Goal: Complete application form

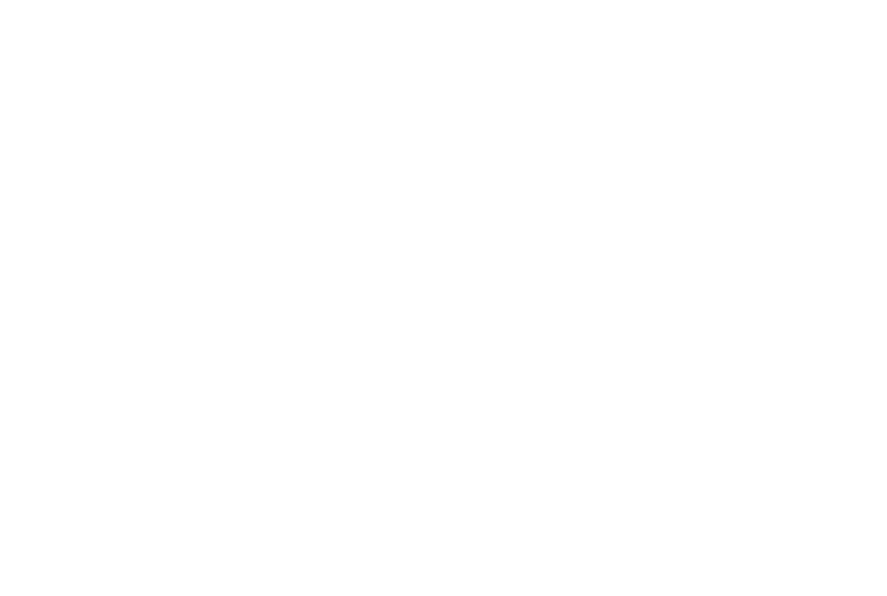
select select "FR"
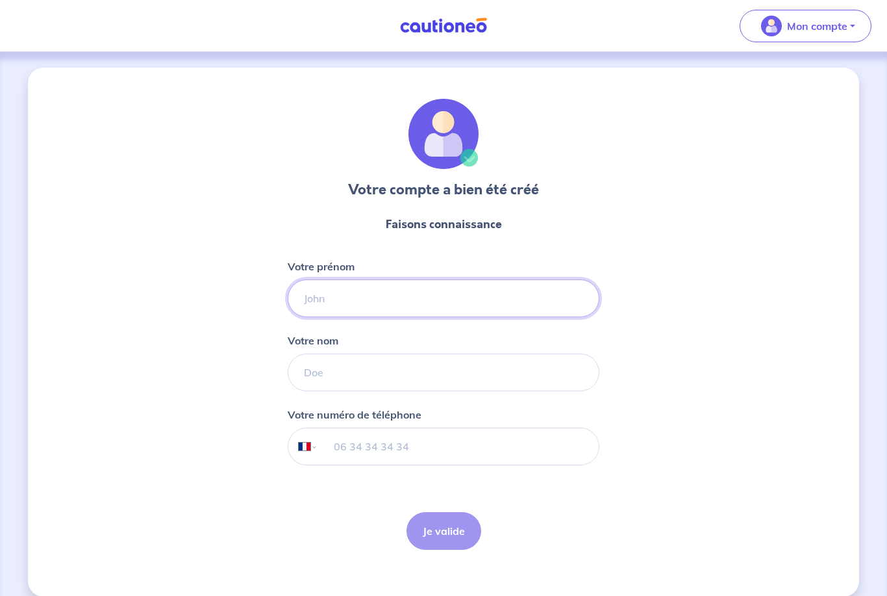
click at [409, 299] on input "Votre prénom" at bounding box center [444, 298] width 312 height 38
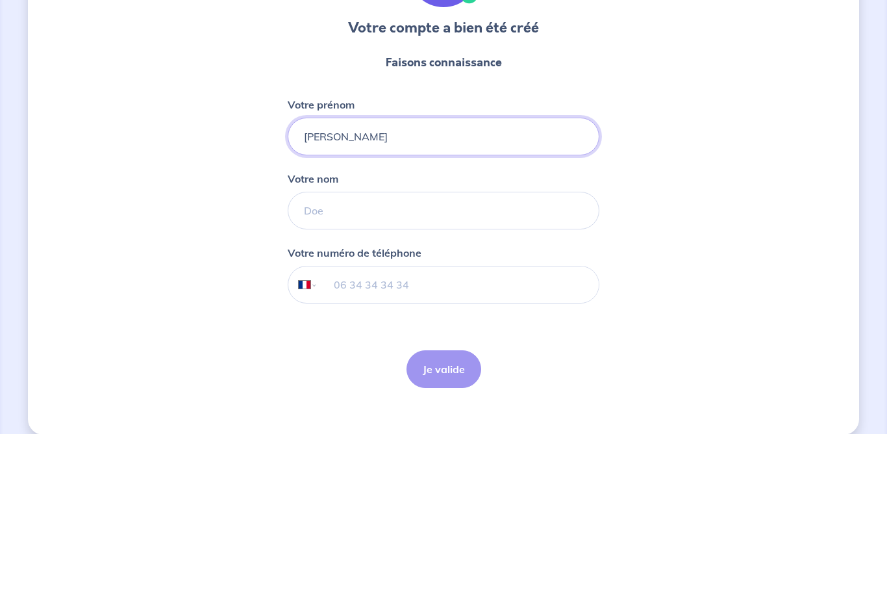
type input "[PERSON_NAME]"
click at [376, 353] on input "Votre nom" at bounding box center [444, 372] width 312 height 38
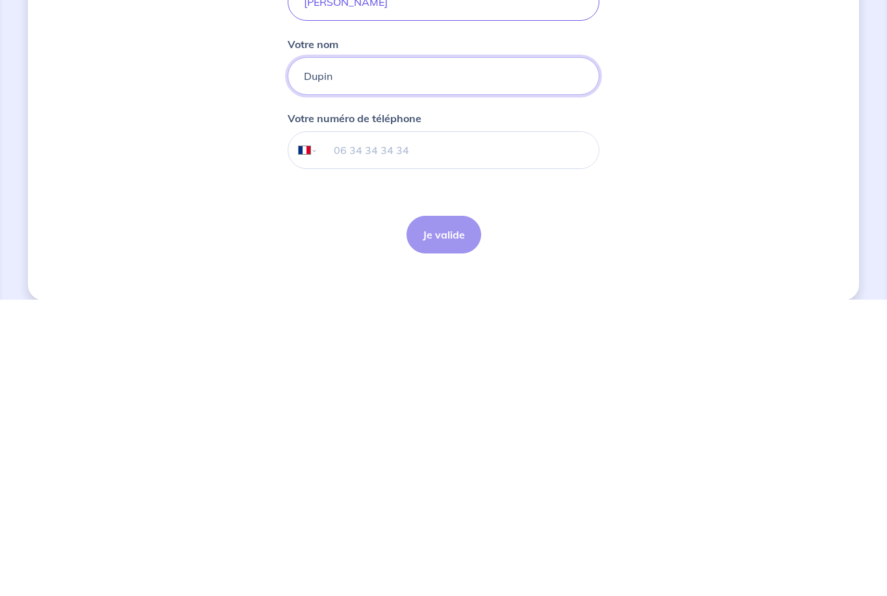
type input "Dupin"
click at [465, 428] on input "tel" at bounding box center [458, 446] width 281 height 36
type input "06 07 03 83 21"
click at [458, 512] on button "Je valide" at bounding box center [444, 531] width 75 height 38
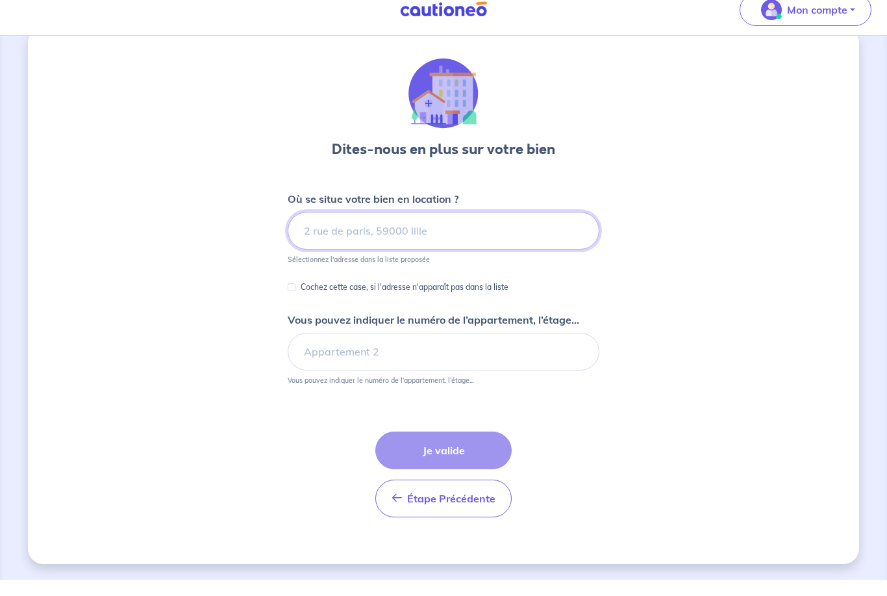
click at [399, 228] on input at bounding box center [444, 247] width 312 height 38
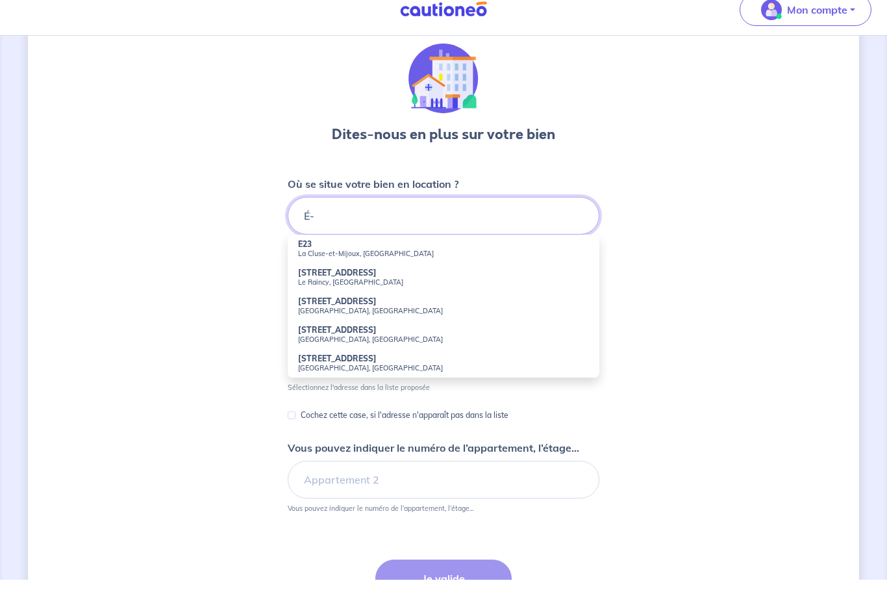
type input "É"
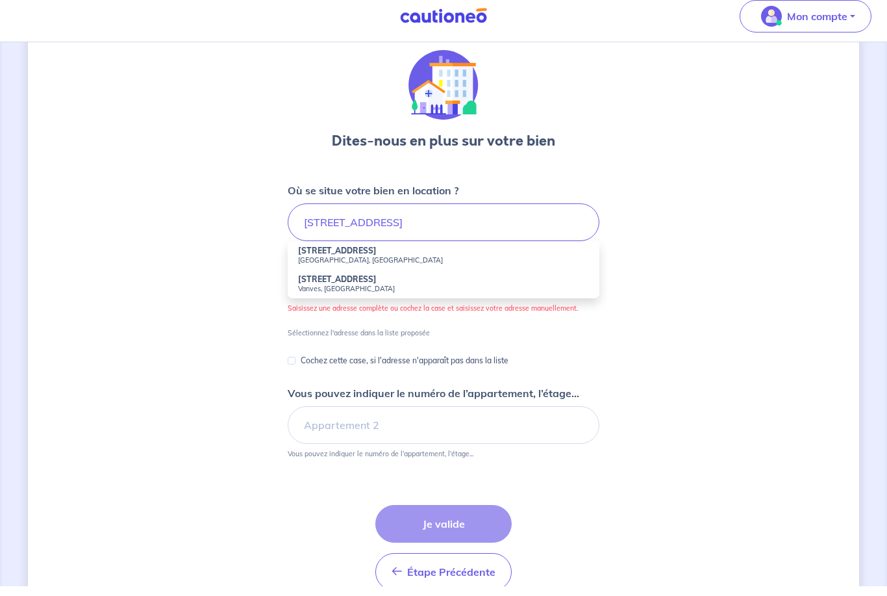
click at [398, 265] on small "[GEOGRAPHIC_DATA], [GEOGRAPHIC_DATA]" at bounding box center [443, 269] width 291 height 9
type input "[STREET_ADDRESS]"
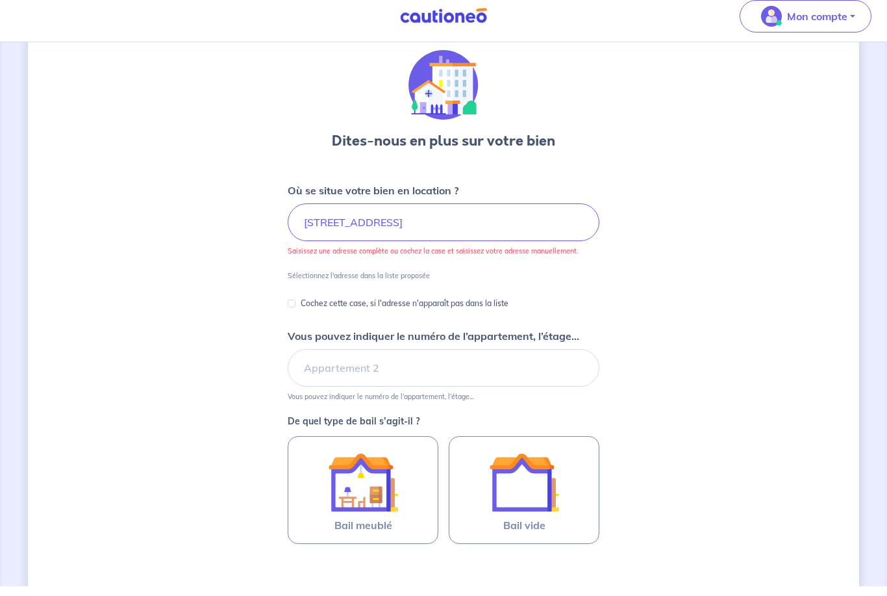
scroll to position [49, 0]
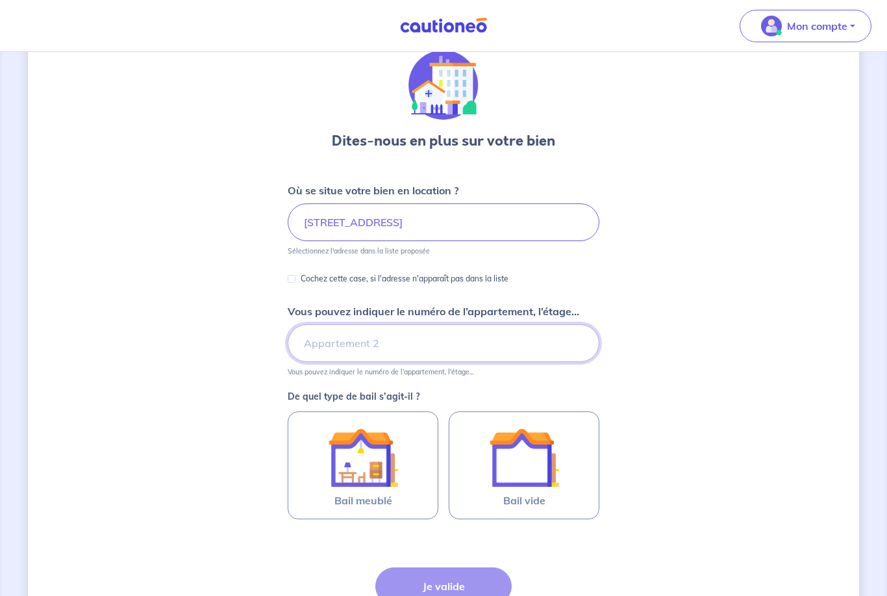
click at [425, 351] on input "Vous pouvez indiquer le numéro de l’appartement, l’étage..." at bounding box center [444, 343] width 312 height 38
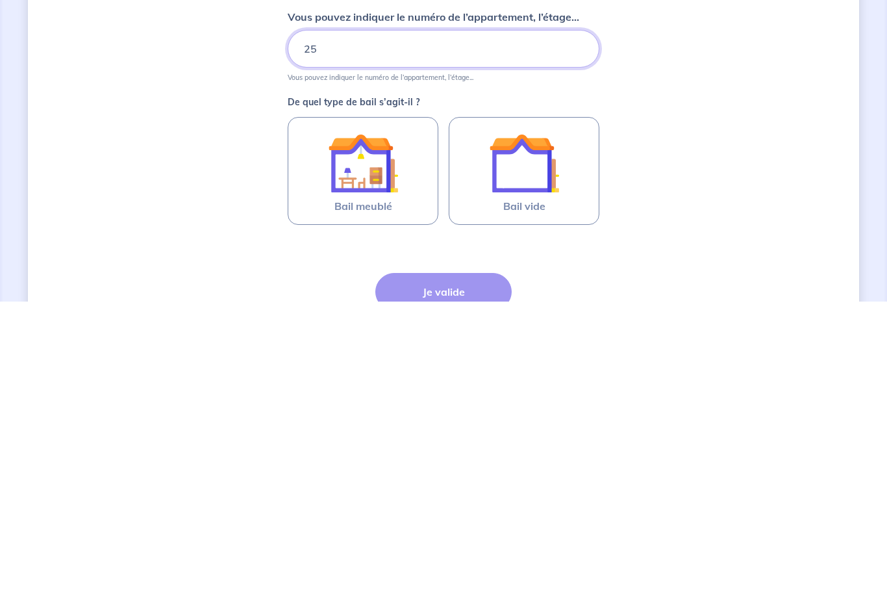
type input "25"
click at [375, 422] on img at bounding box center [363, 457] width 70 height 70
click at [0, 0] on input "Bail meublé" at bounding box center [0, 0] width 0 height 0
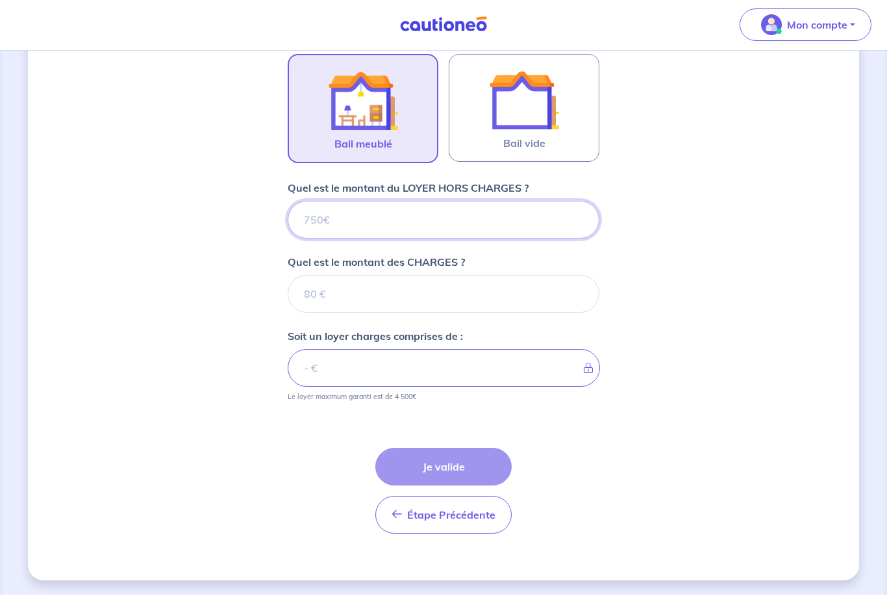
scroll to position [406, 0]
click at [351, 224] on input "Quel est le montant du LOYER HORS CHARGES ?" at bounding box center [444, 220] width 312 height 38
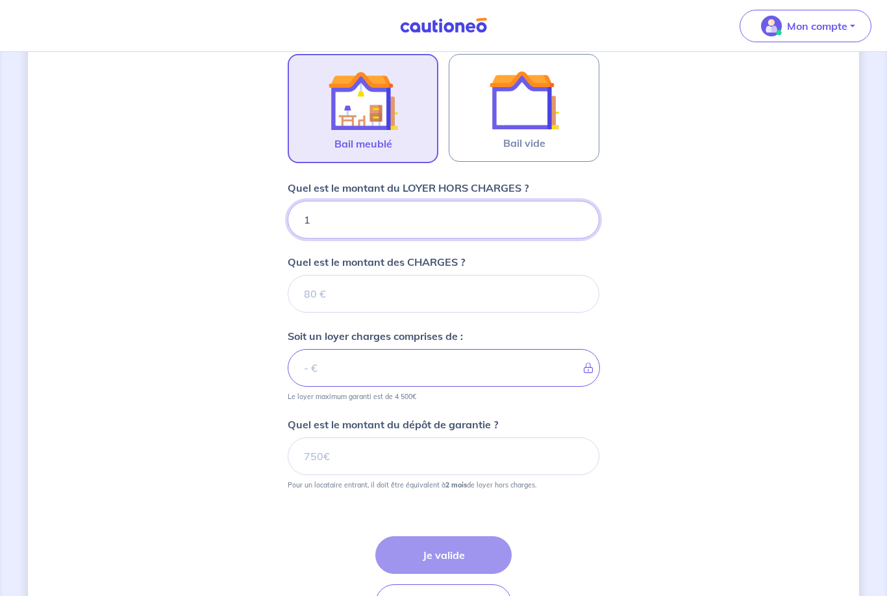
type input "12"
type input "1200"
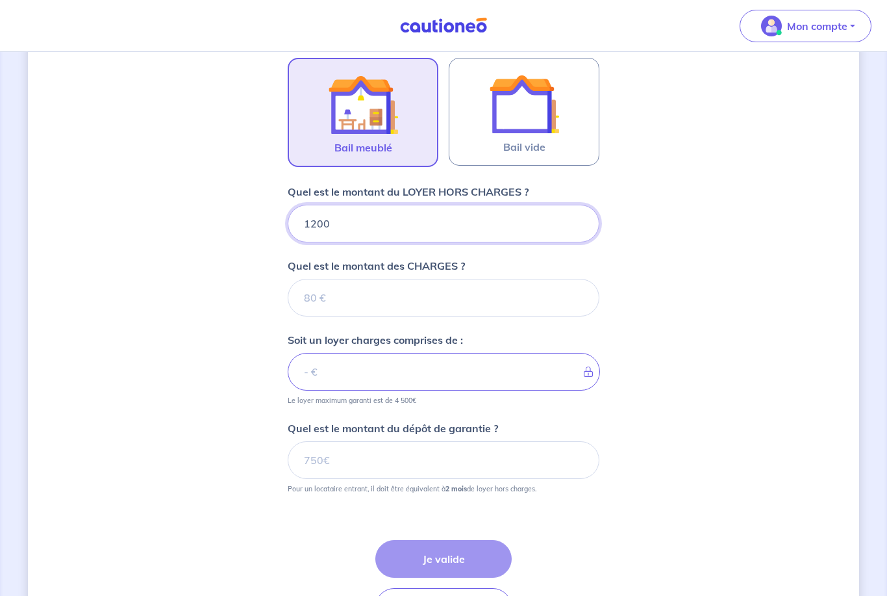
scroll to position [398, 0]
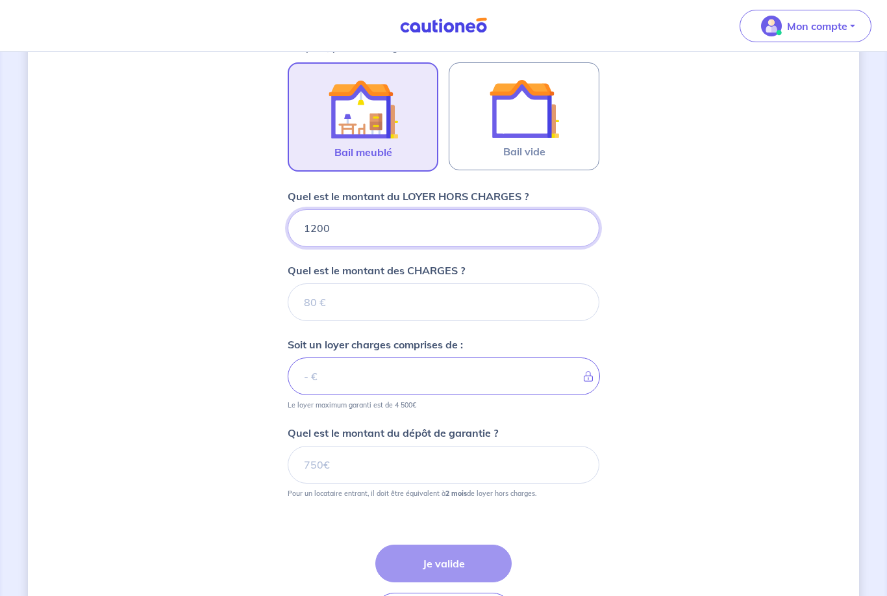
type input "1200"
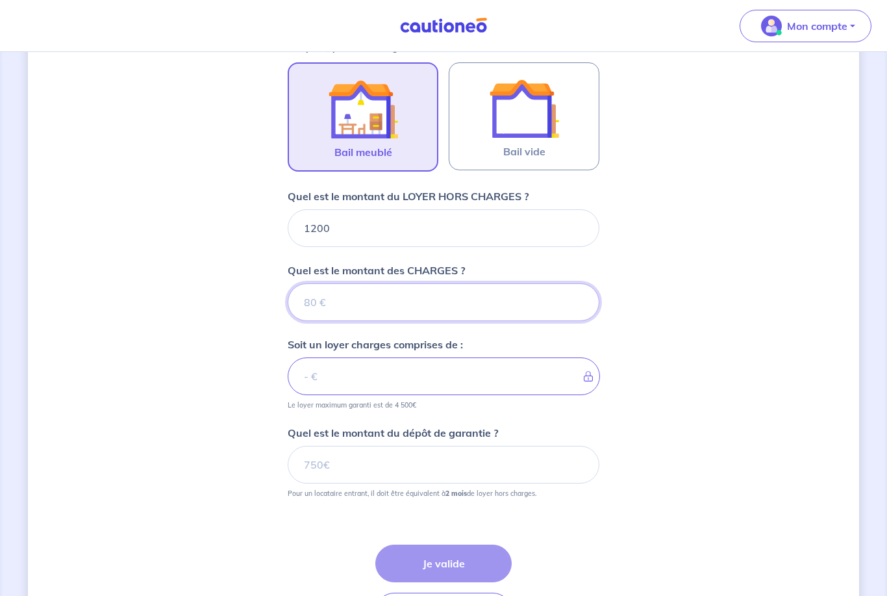
click at [416, 301] on input "Quel est le montant des CHARGES ?" at bounding box center [444, 302] width 312 height 38
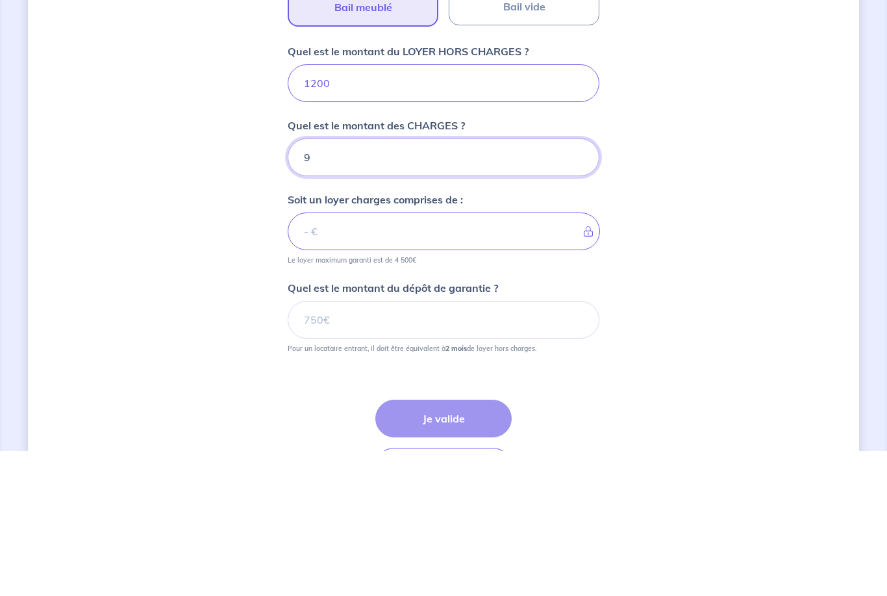
type input "90"
type input "1290"
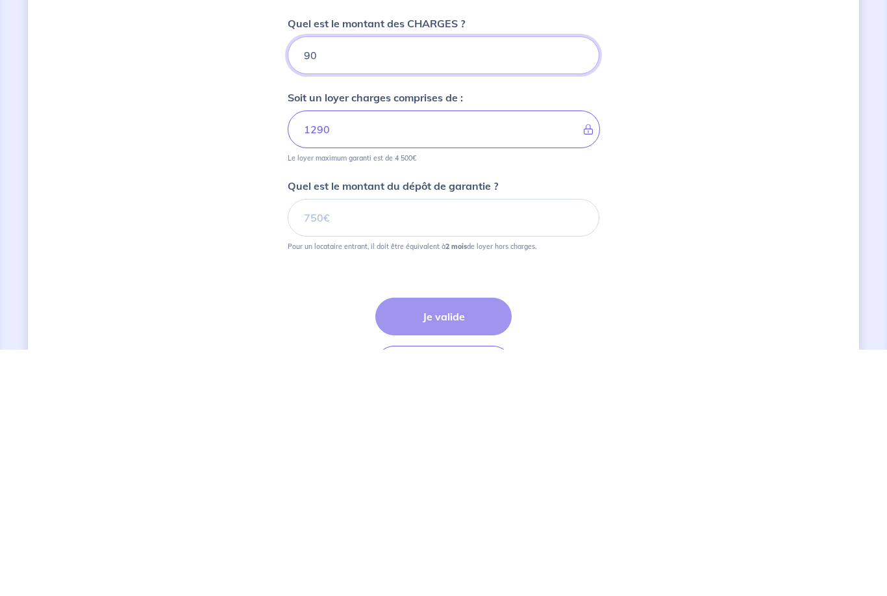
type input "90"
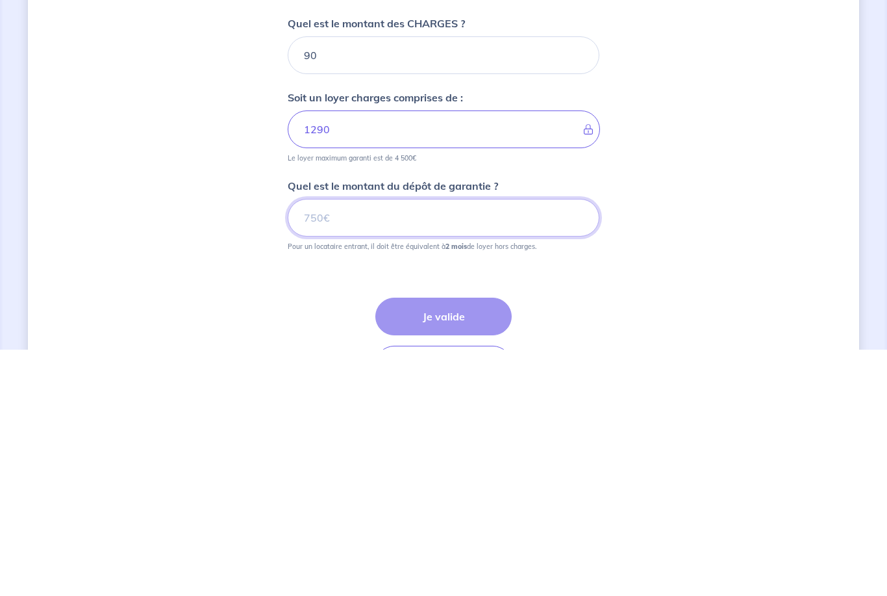
click at [334, 446] on input "Quel est le montant du dépôt de garantie ?" at bounding box center [444, 465] width 312 height 38
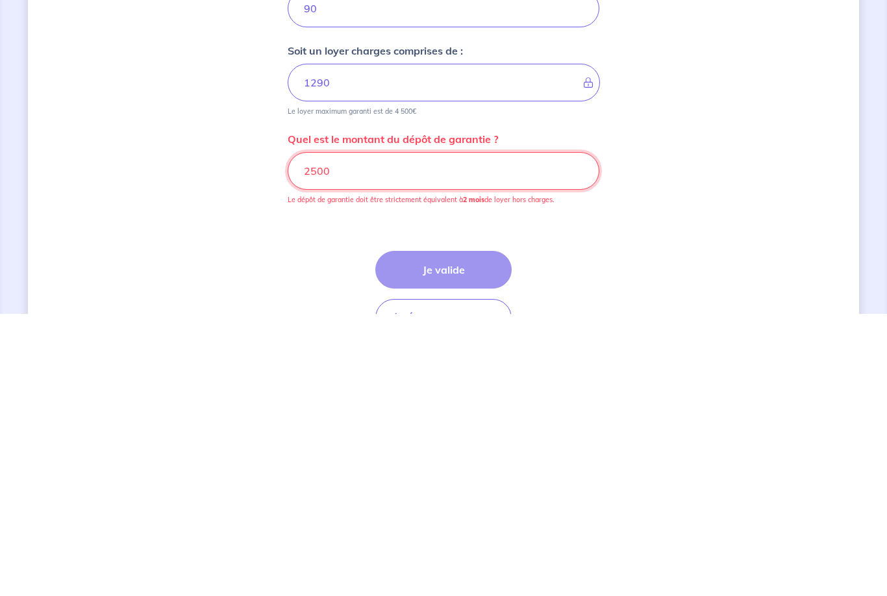
scroll to position [418, 0]
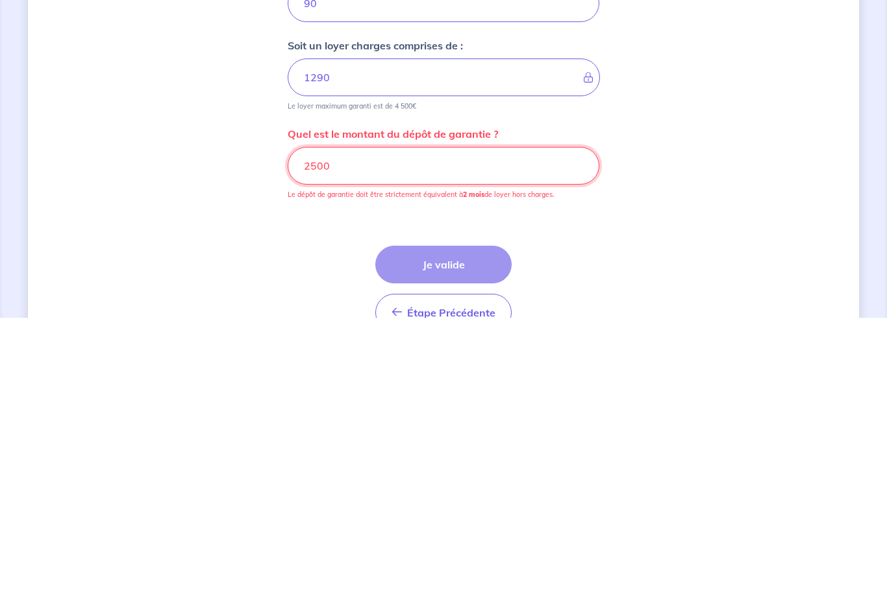
type input "2500"
click at [2, 97] on div "Dites-nous en plus sur votre bien Où se situe votre bien en location ? [STREET_…" at bounding box center [443, 153] width 887 height 1038
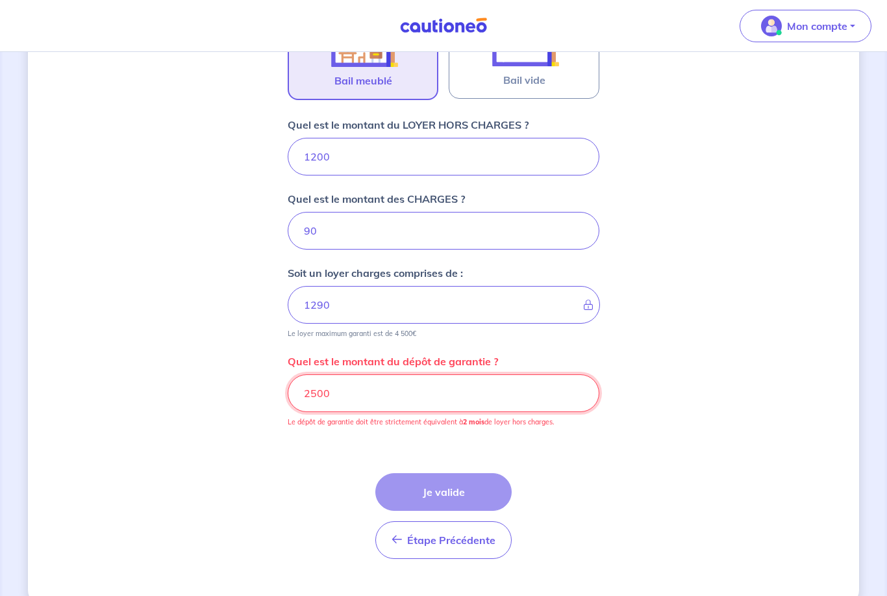
click at [359, 395] on input "2500" at bounding box center [444, 393] width 312 height 38
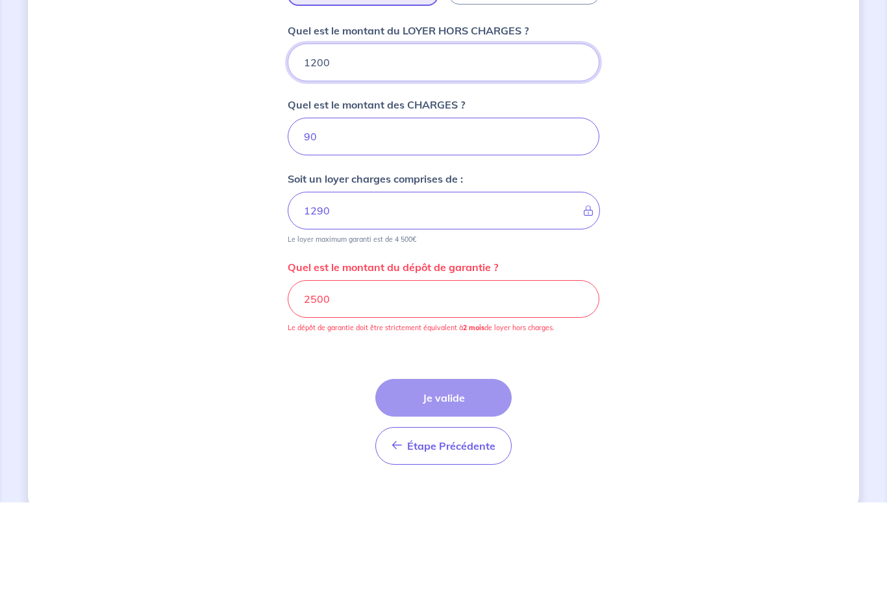
click at [366, 138] on input "1200" at bounding box center [444, 157] width 312 height 38
type input "120"
type input "210"
type input "12"
type input "102"
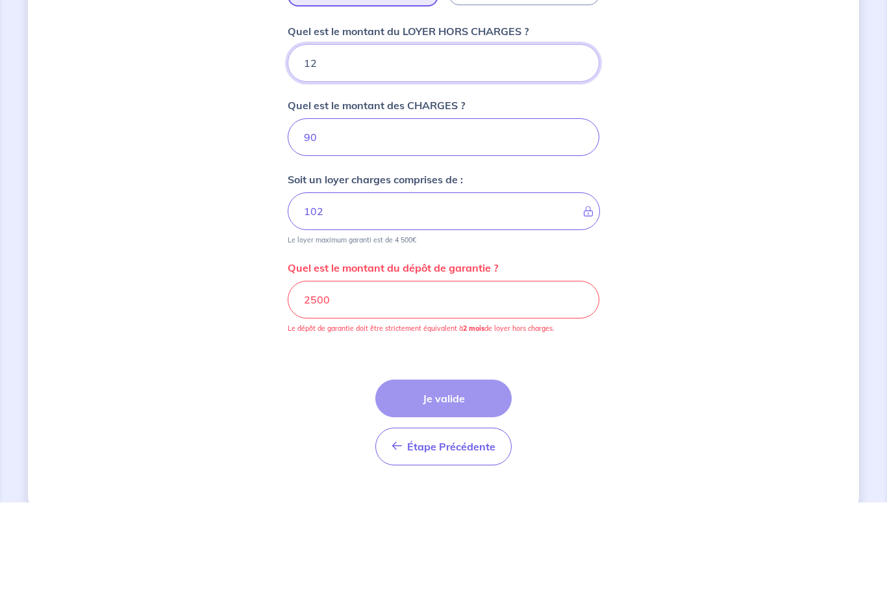
type input "125"
type input "215"
type input "1250"
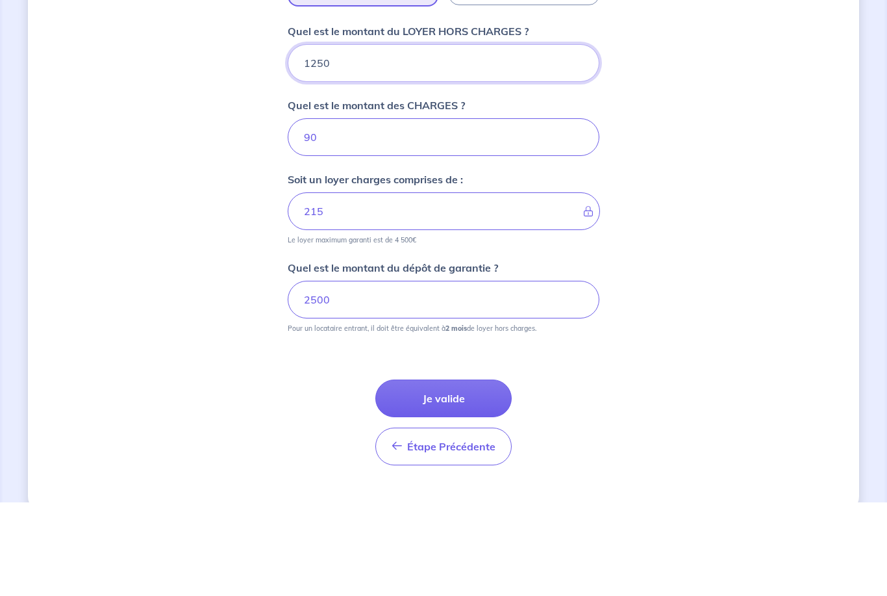
type input "1340"
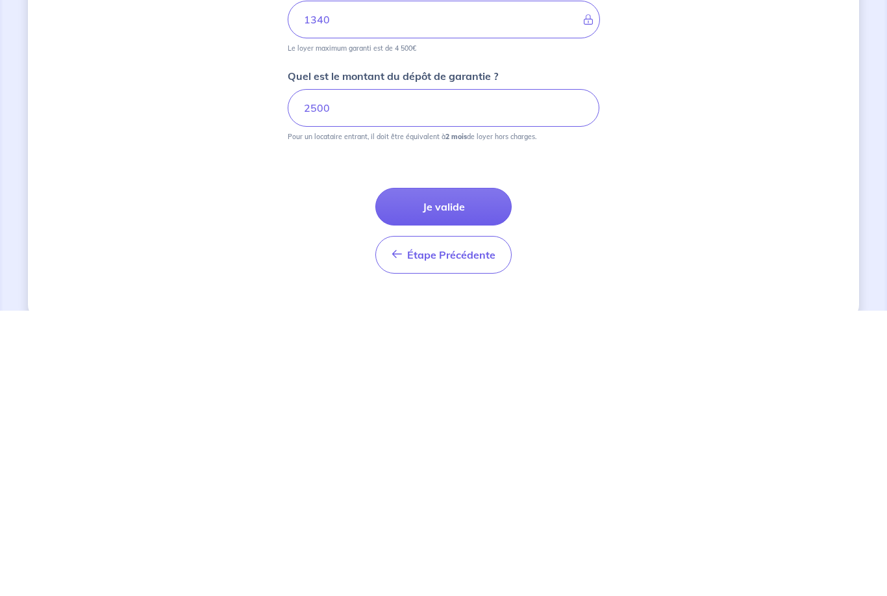
type input "1250"
click at [466, 473] on button "Je valide" at bounding box center [443, 492] width 136 height 38
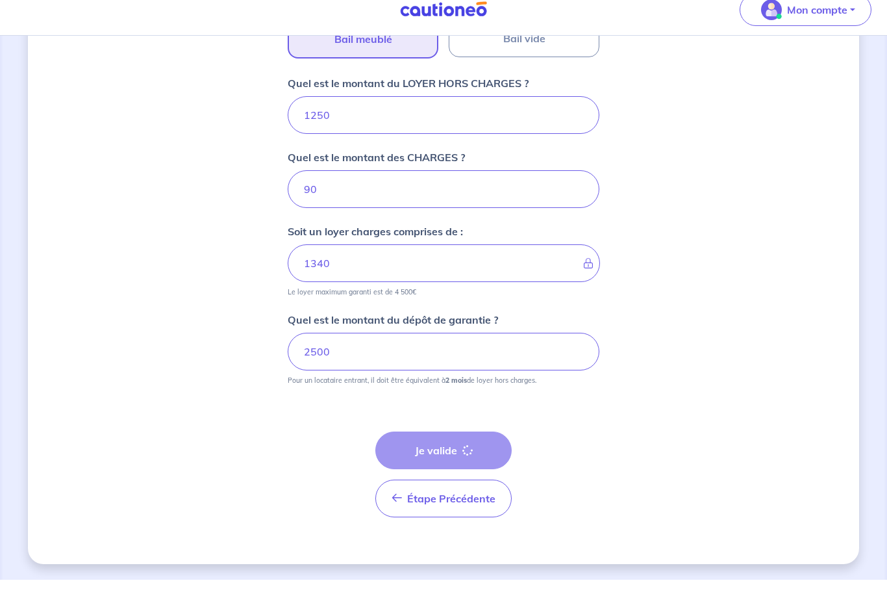
scroll to position [39, 0]
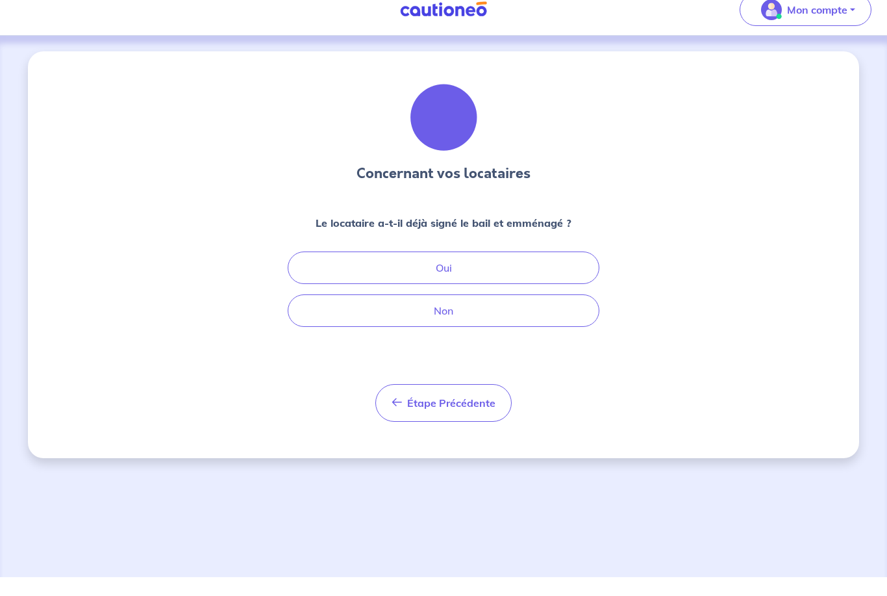
click at [466, 268] on button "Oui" at bounding box center [444, 284] width 312 height 32
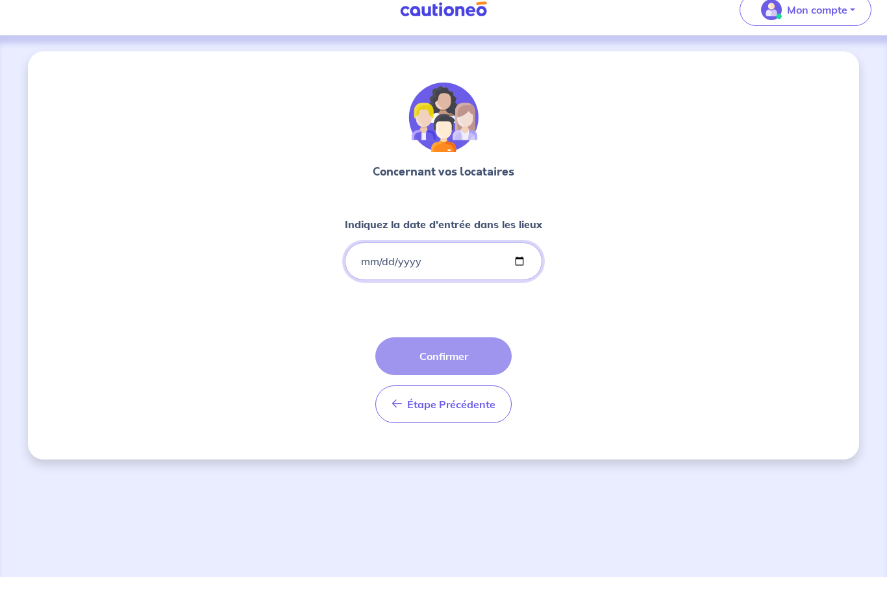
click at [460, 259] on input "Indiquez la date d'entrée dans les lieux" at bounding box center [443, 278] width 197 height 38
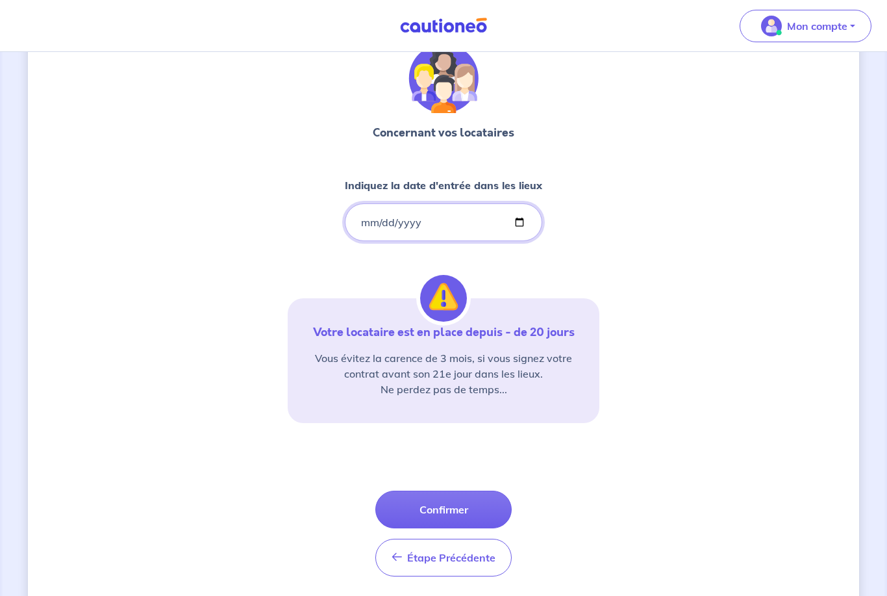
type input "[DATE]"
click at [466, 512] on button "Confirmer" at bounding box center [443, 509] width 136 height 38
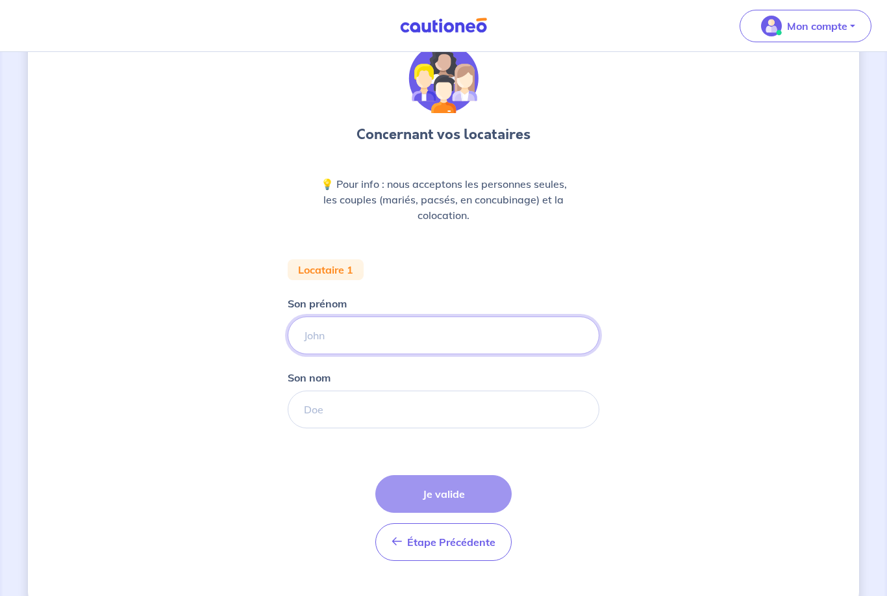
click at [424, 331] on input "Son prénom" at bounding box center [444, 335] width 312 height 38
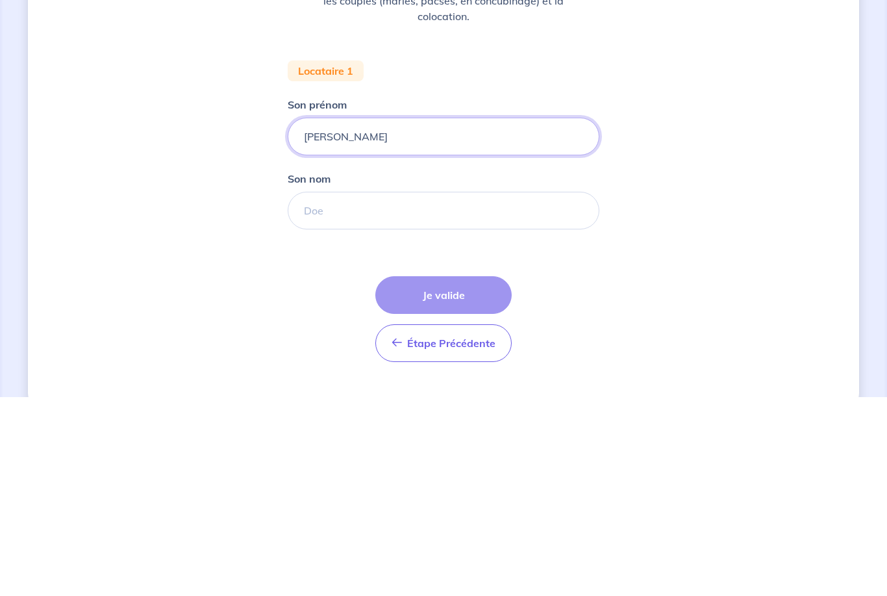
type input "[PERSON_NAME]"
click at [383, 390] on input "Son nom" at bounding box center [444, 409] width 312 height 38
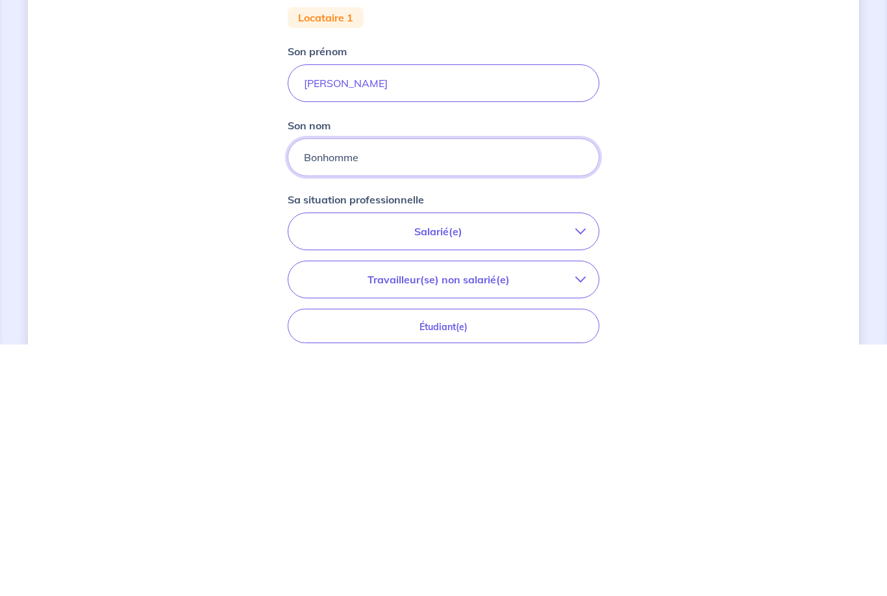
type input "Bonhomme"
click at [506, 475] on p "Salarié(e)" at bounding box center [438, 483] width 274 height 16
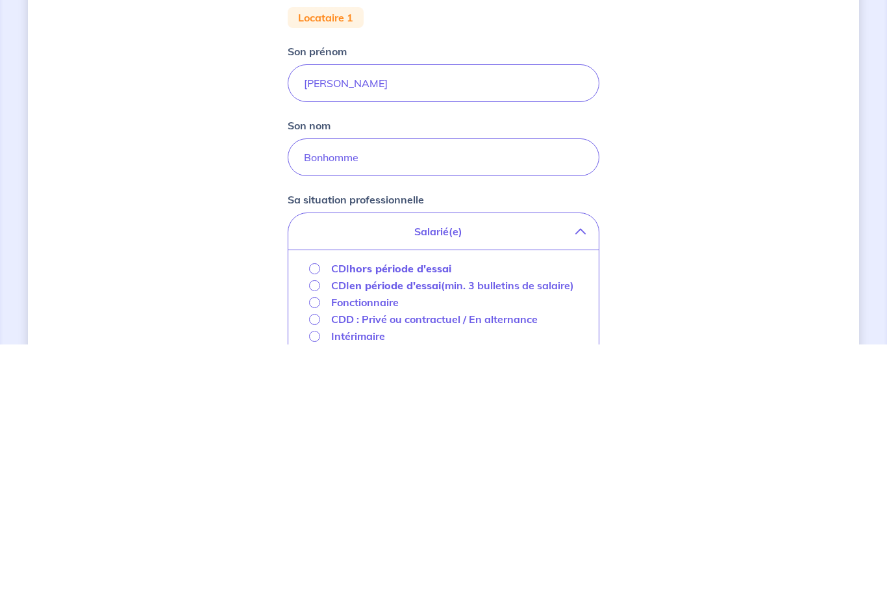
scroll to position [283, 0]
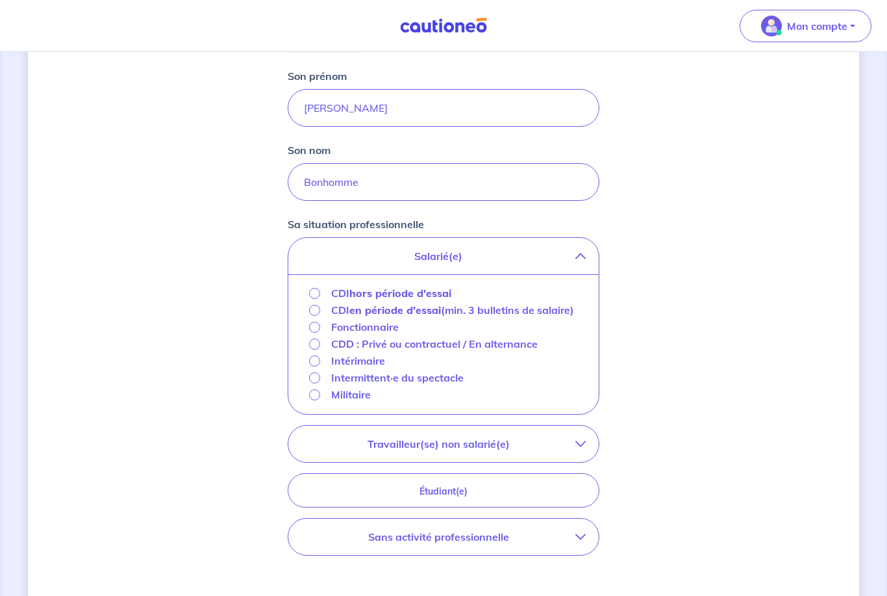
click at [312, 297] on input "CDI hors période d'essai" at bounding box center [314, 293] width 11 height 11
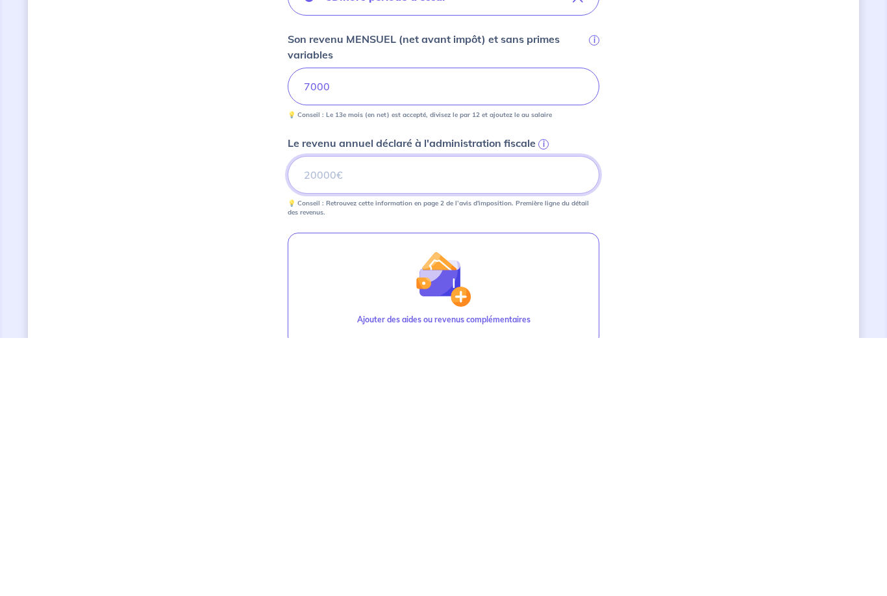
click at [365, 414] on input "Le revenu annuel déclaré à l'administration fiscale i" at bounding box center [444, 433] width 312 height 38
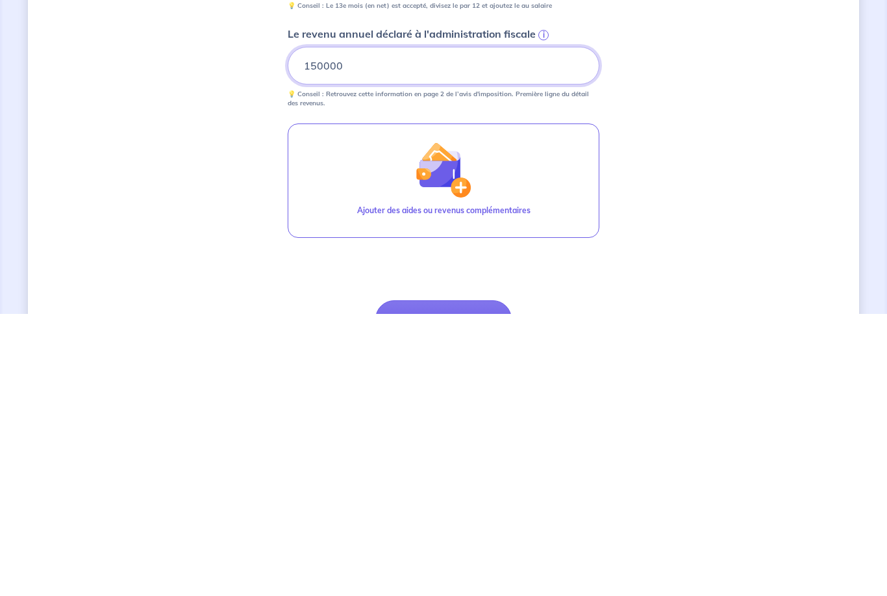
scroll to position [390, 0]
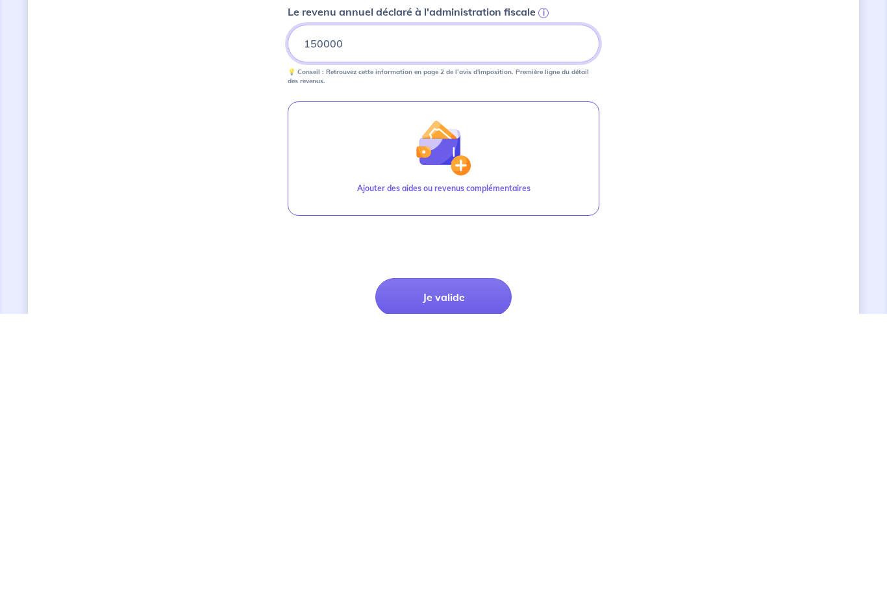
type input "150000"
click at [466, 560] on button "Je valide" at bounding box center [443, 579] width 136 height 38
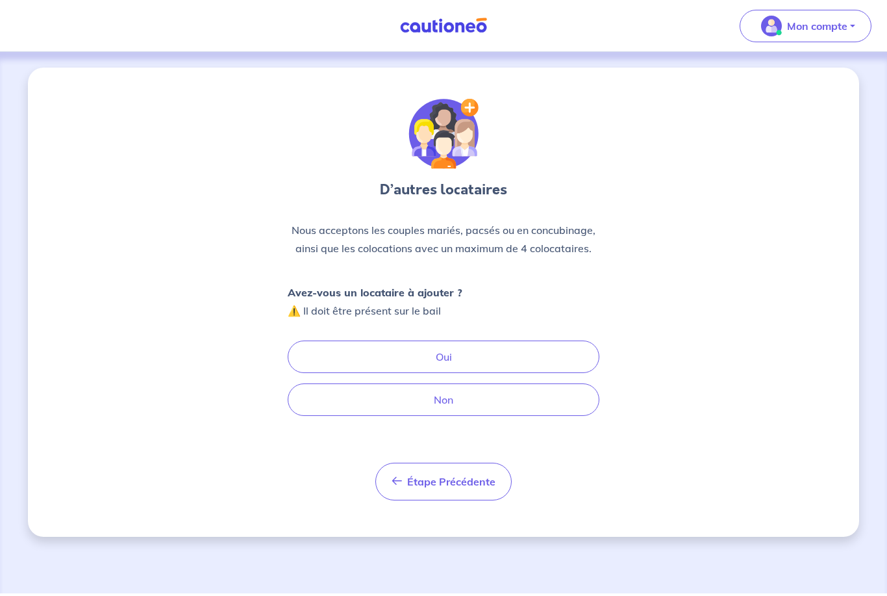
scroll to position [14, 0]
click at [475, 387] on button "Non" at bounding box center [444, 399] width 312 height 32
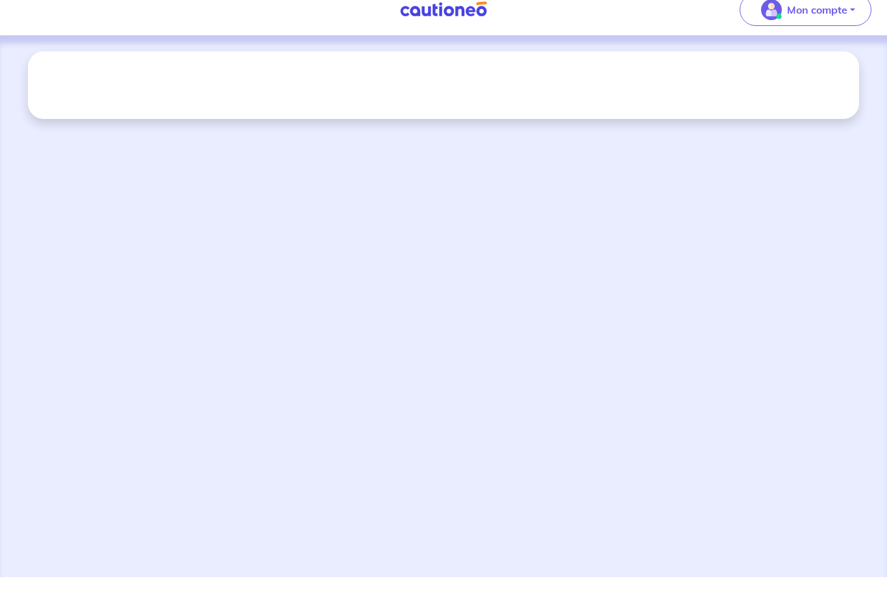
scroll to position [16, 0]
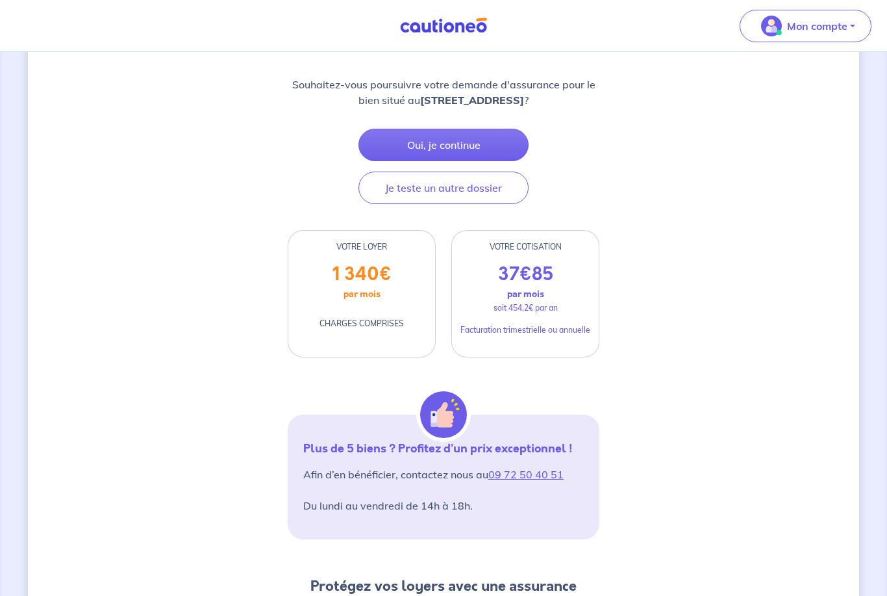
scroll to position [39, 0]
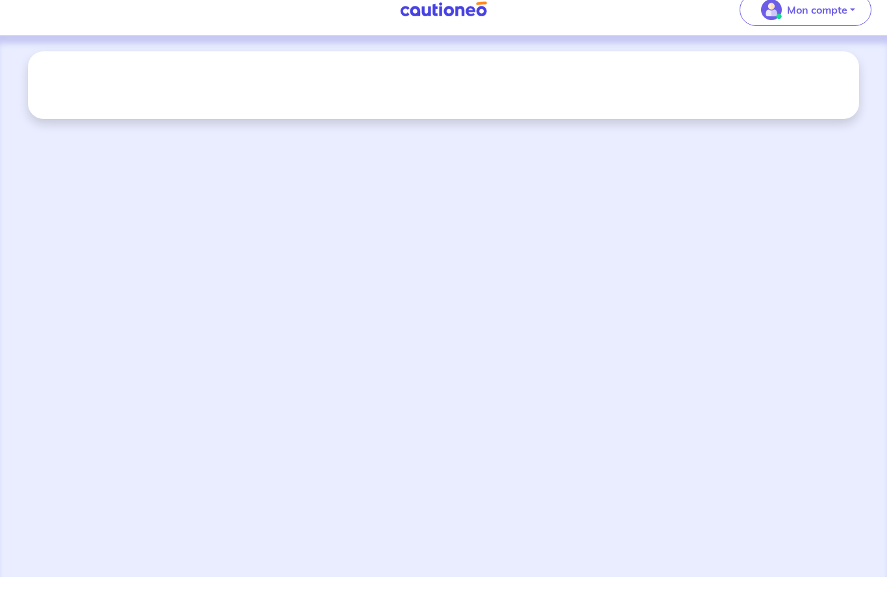
scroll to position [16, 0]
